Goal: Information Seeking & Learning: Learn about a topic

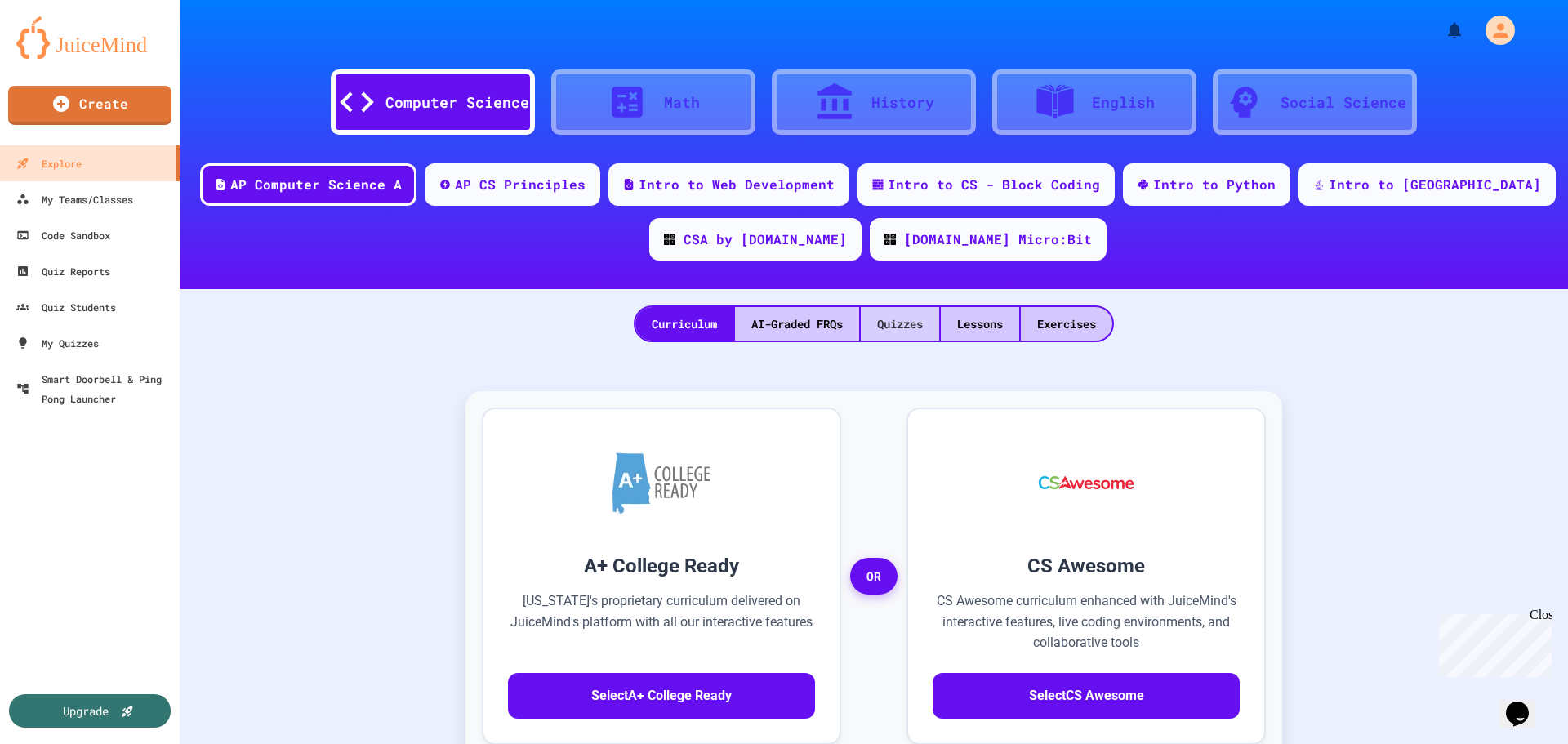
click at [923, 321] on div "Quizzes" at bounding box center [900, 324] width 78 height 34
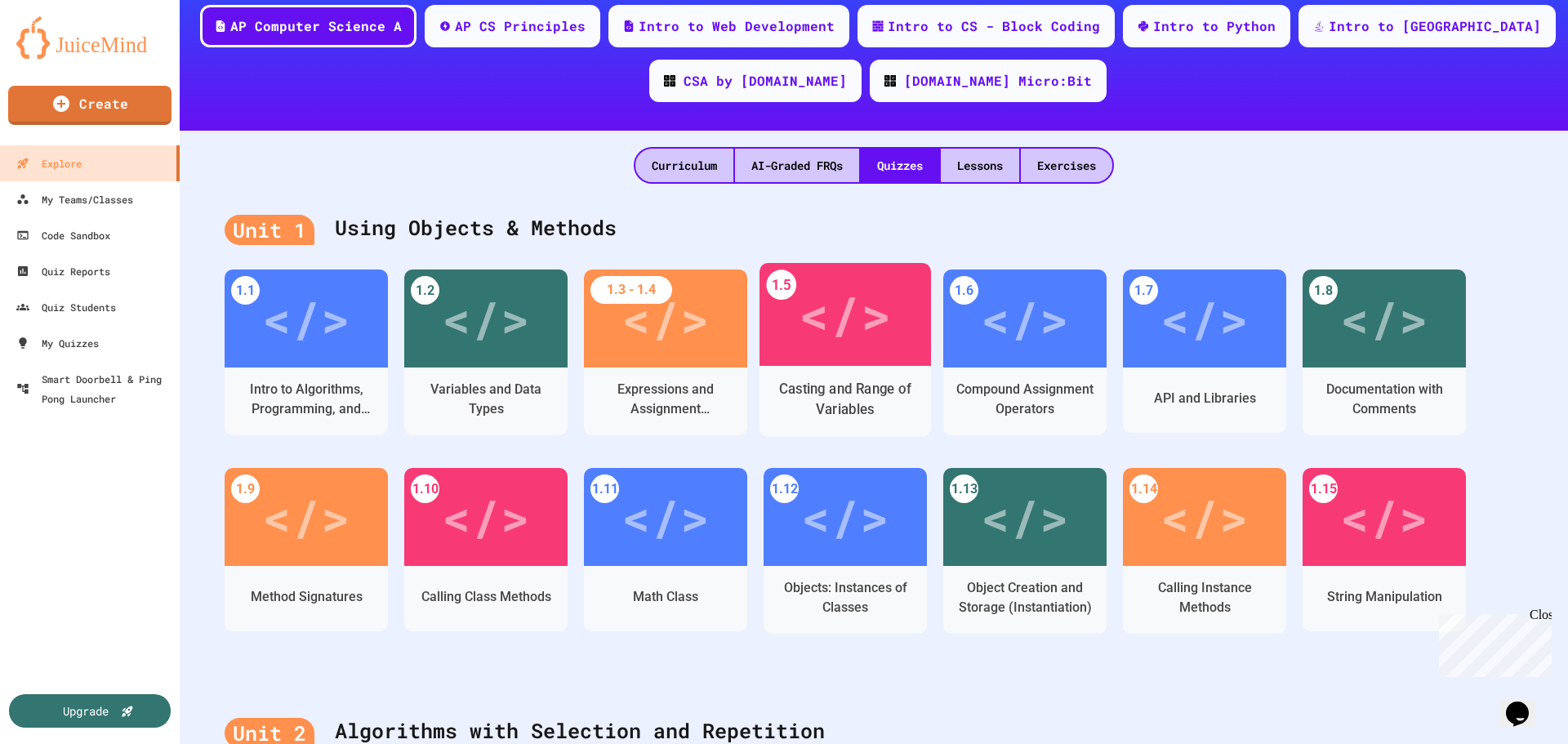
scroll to position [163, 0]
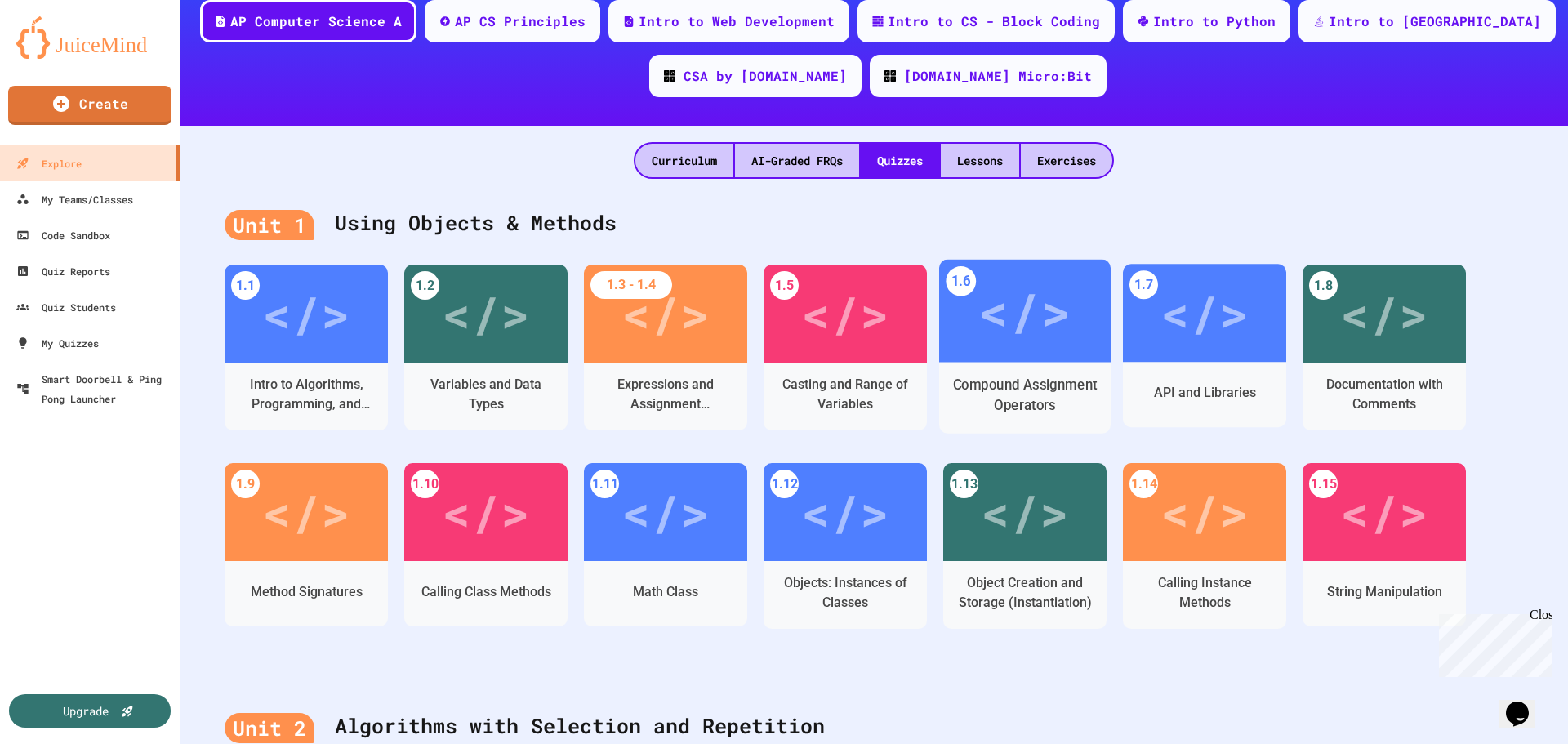
click at [1032, 376] on div "Compound Assignment Operators" at bounding box center [1025, 395] width 146 height 40
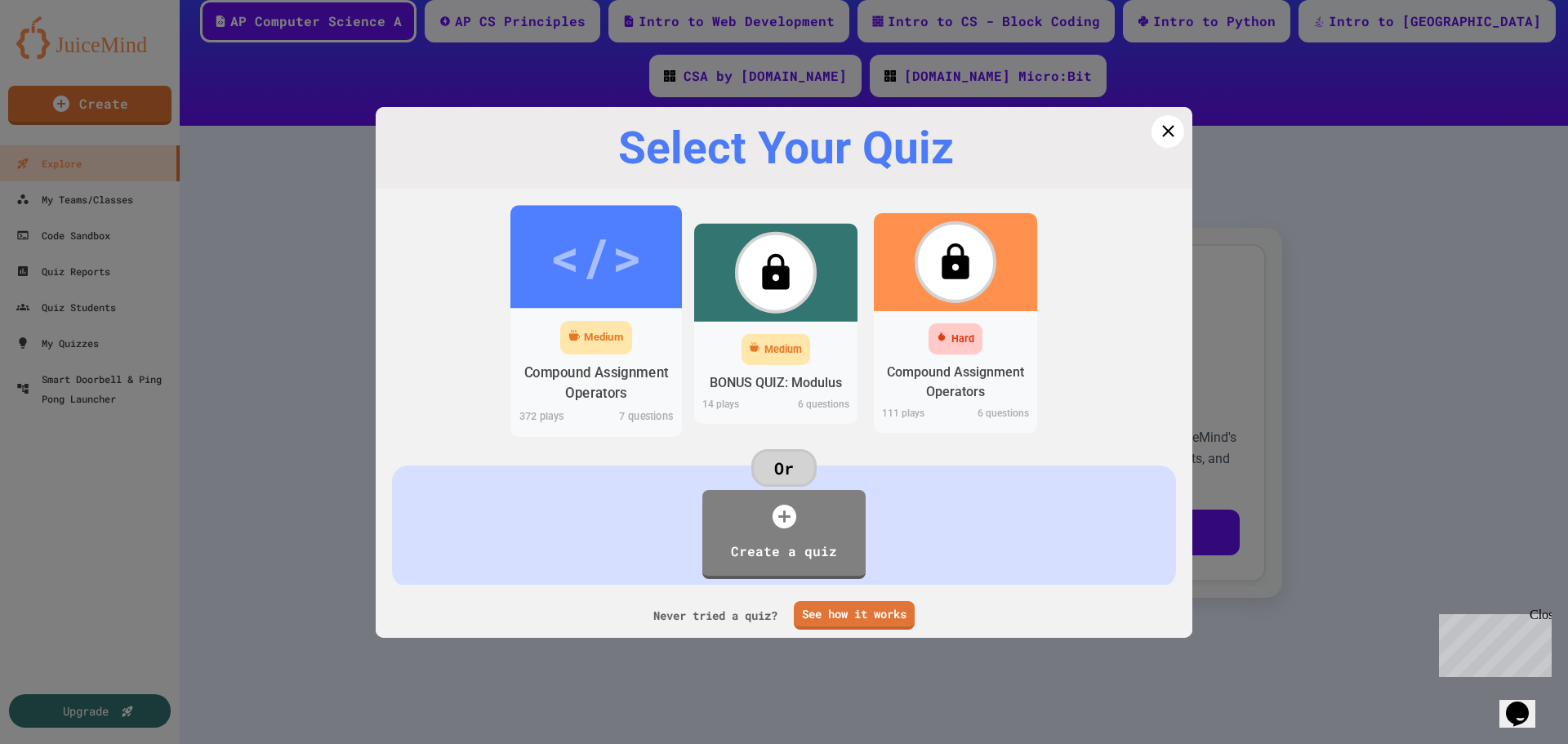
click at [578, 307] on div "</>" at bounding box center [596, 256] width 172 height 103
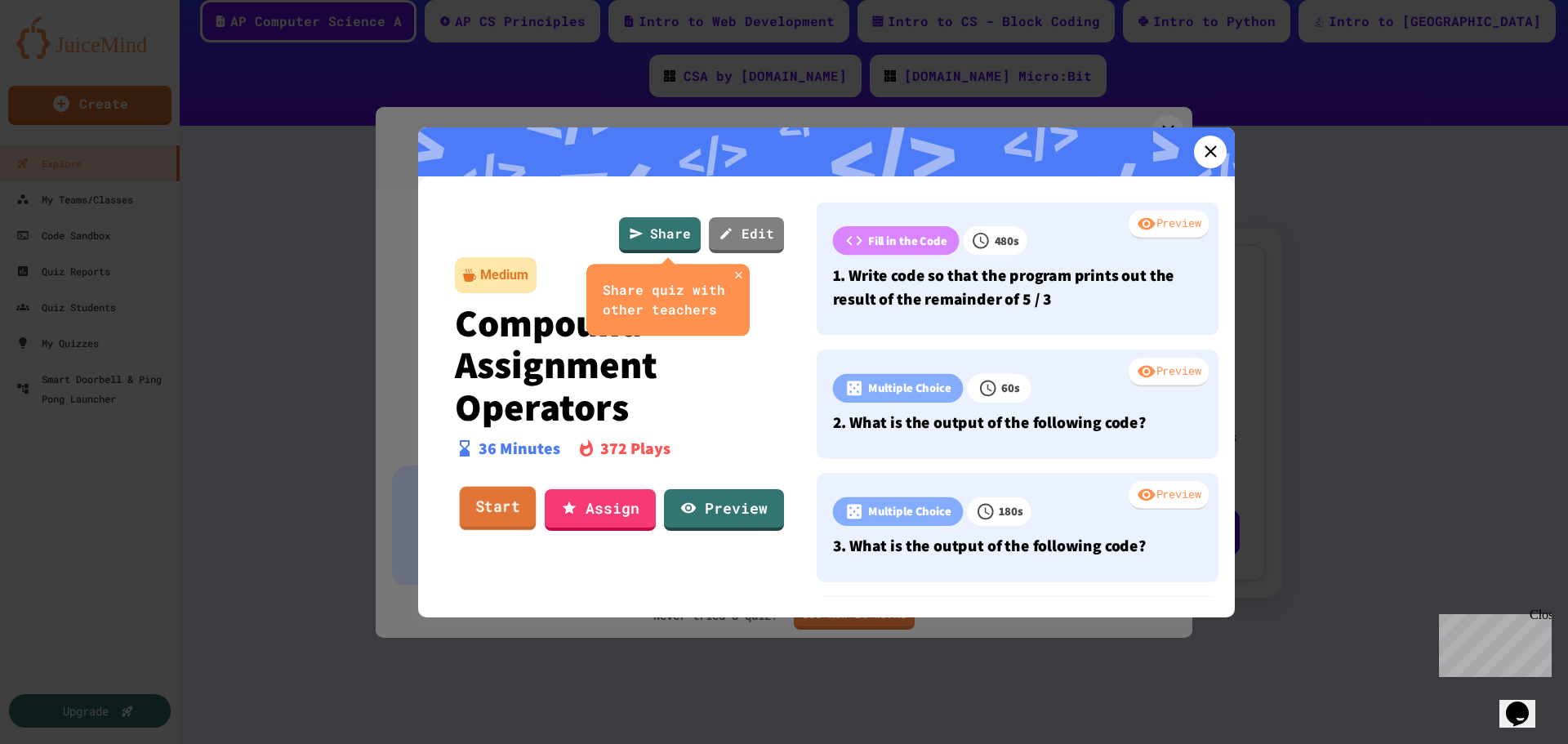
click at [510, 509] on link "Start" at bounding box center [498, 508] width 77 height 44
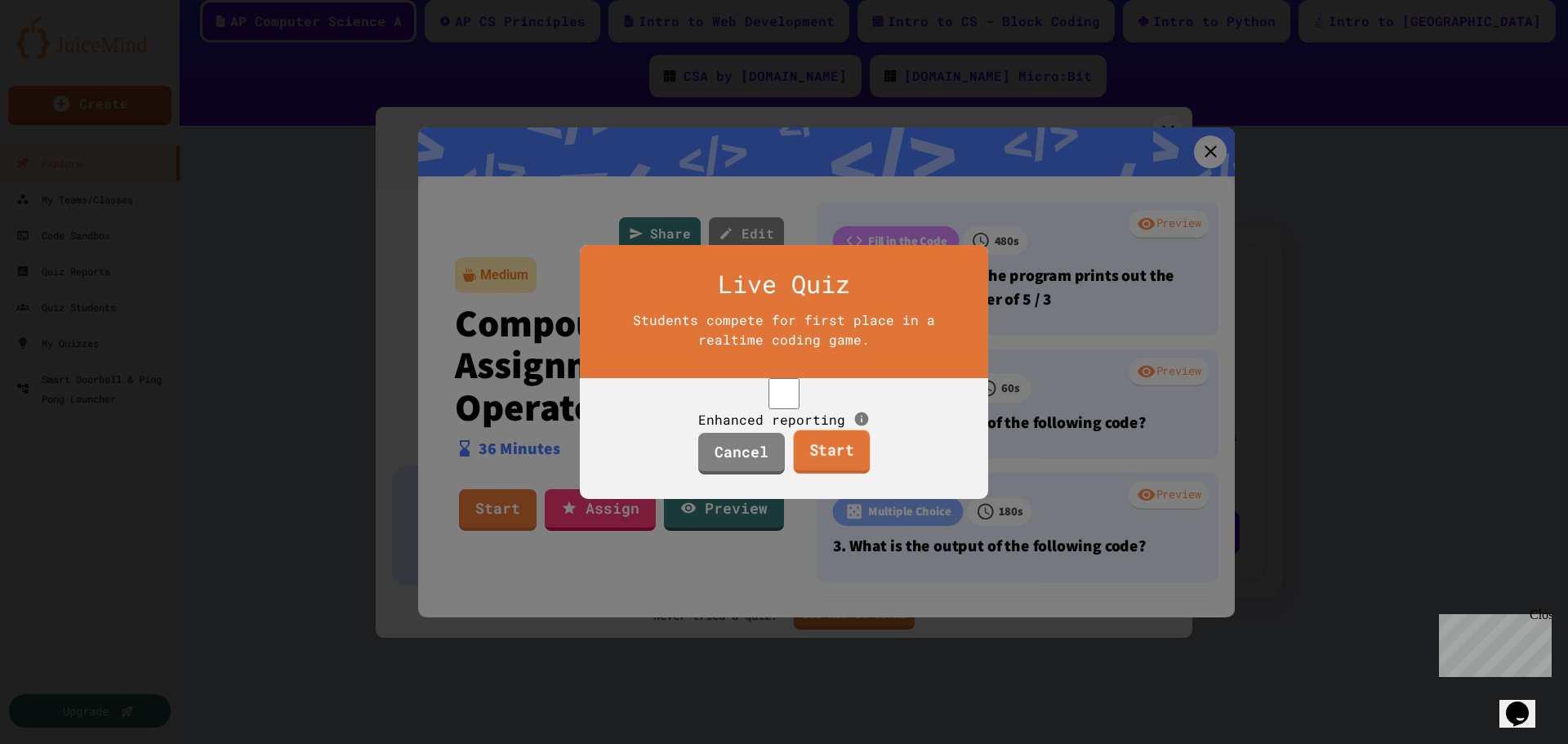
click at [828, 475] on link "Start" at bounding box center [831, 452] width 77 height 44
